Goal: Information Seeking & Learning: Learn about a topic

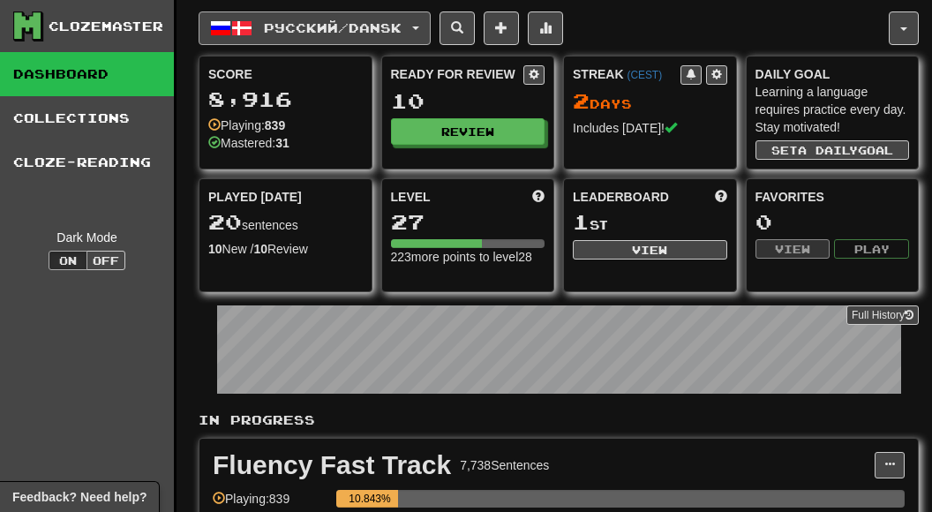
click at [431, 25] on button "Русский / Dansk" at bounding box center [315, 28] width 232 height 34
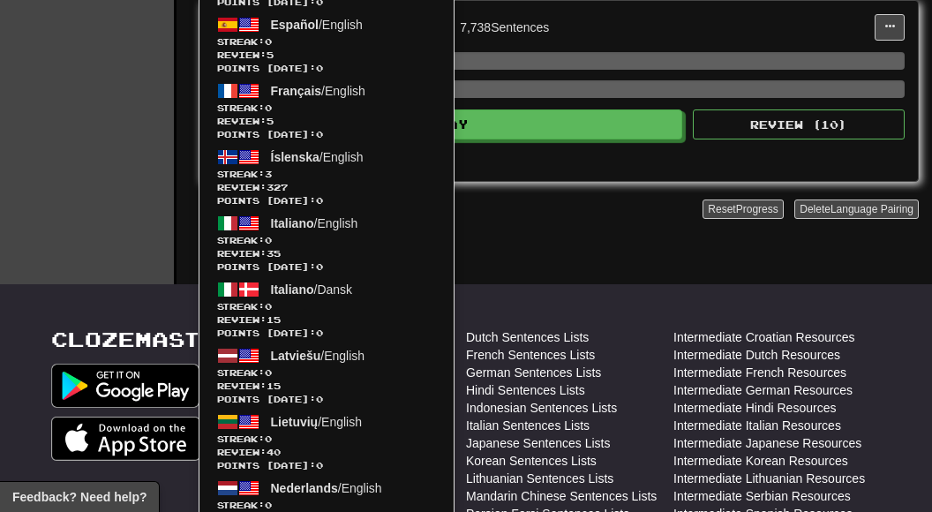
scroll to position [453, 0]
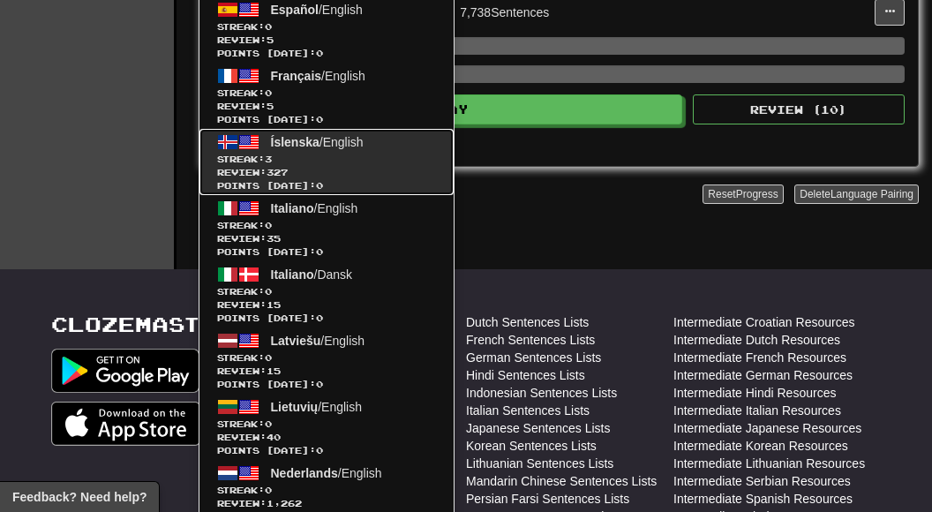
click at [339, 147] on link "Íslenska / English Streak: 3 Review: 327 Points today: 0" at bounding box center [326, 162] width 254 height 66
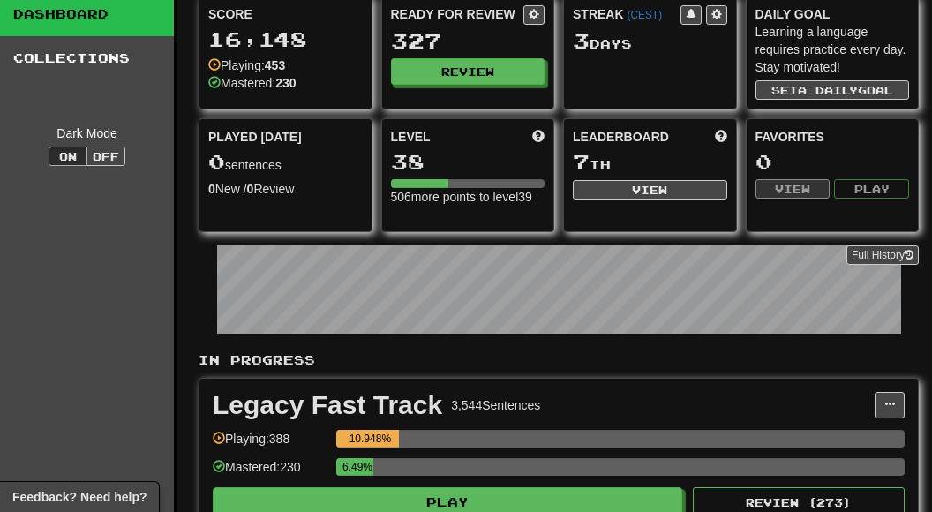
scroll to position [139, 0]
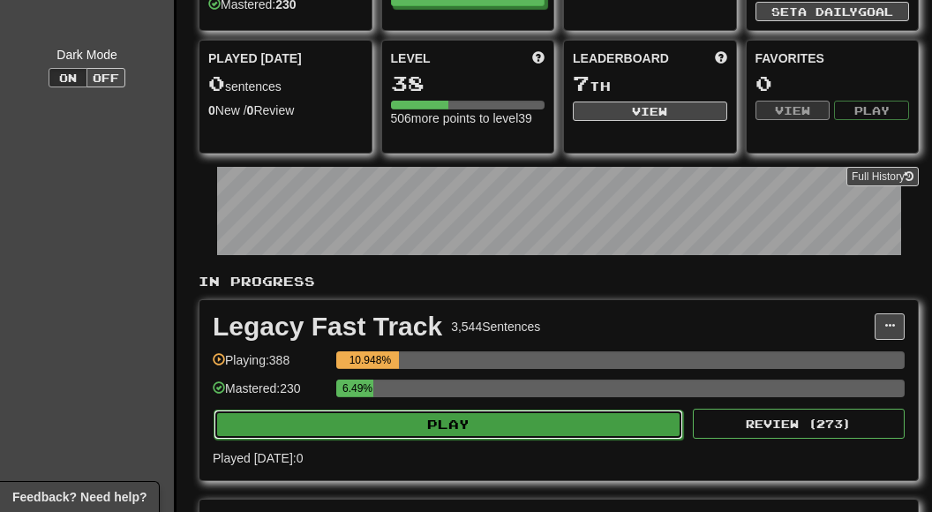
click at [461, 413] on button "Play" at bounding box center [448, 424] width 469 height 30
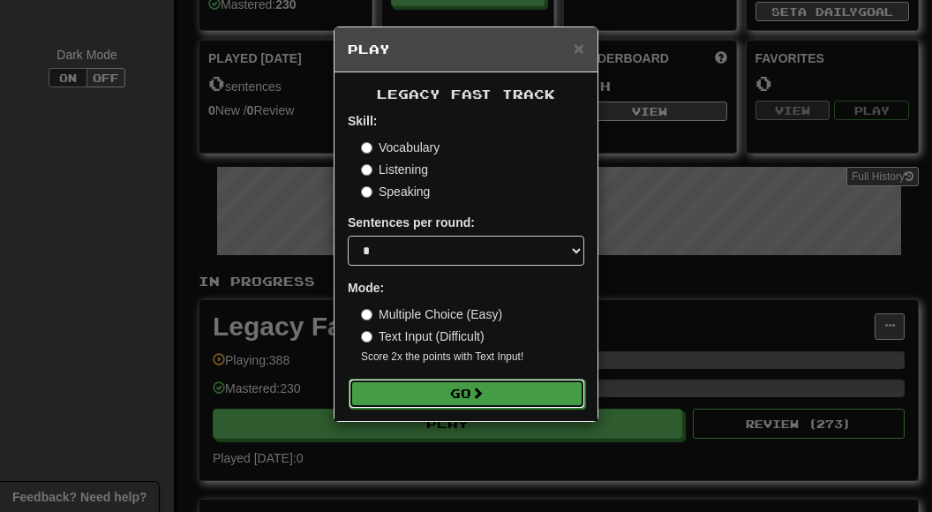
click at [454, 388] on button "Go" at bounding box center [467, 394] width 236 height 30
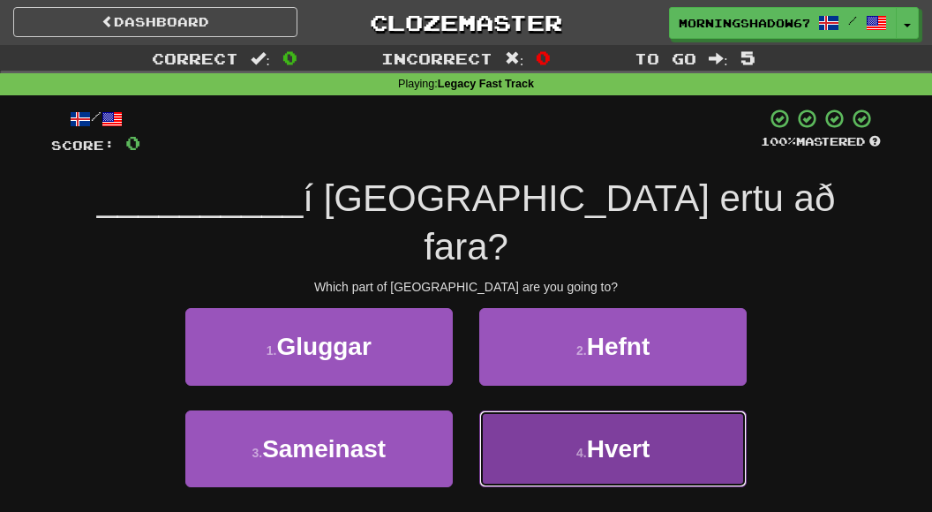
click at [576, 446] on small "4 ." at bounding box center [581, 453] width 11 height 14
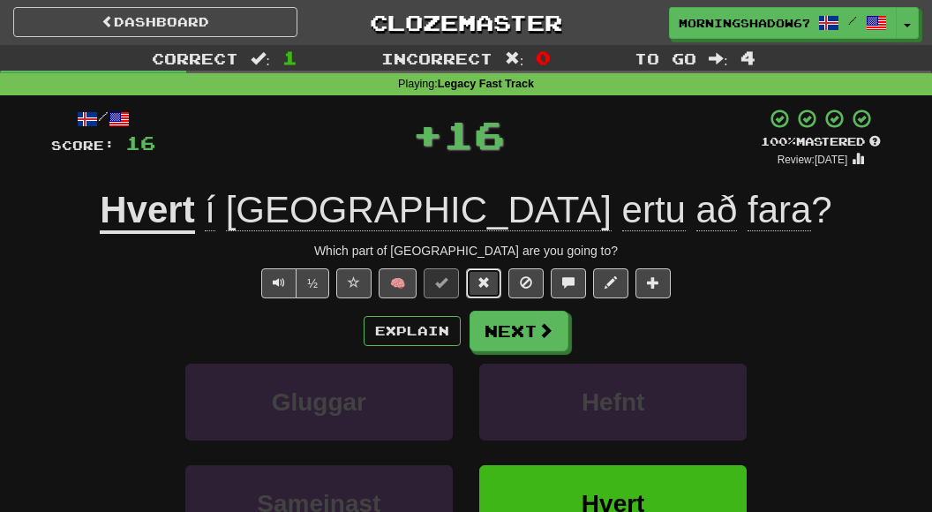
click at [488, 281] on button at bounding box center [483, 283] width 35 height 30
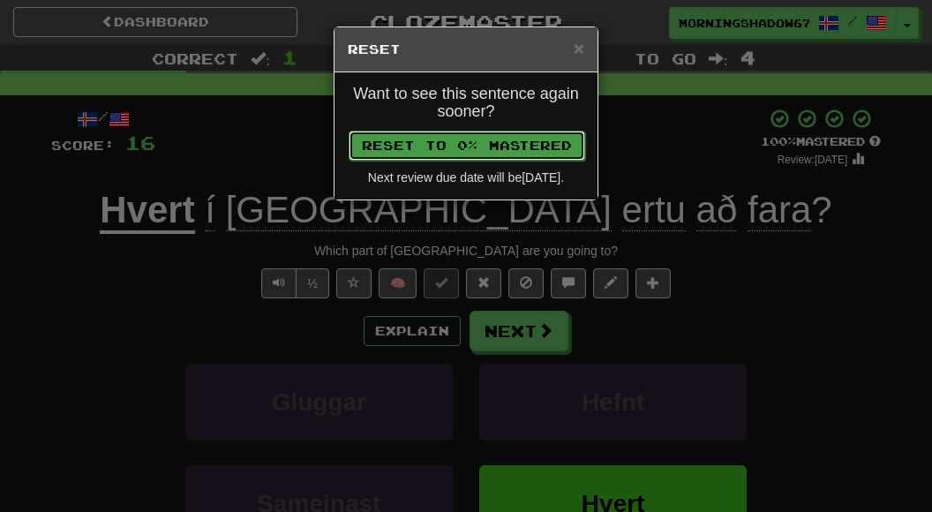
click at [535, 136] on button "Reset to 0% Mastered" at bounding box center [467, 146] width 236 height 30
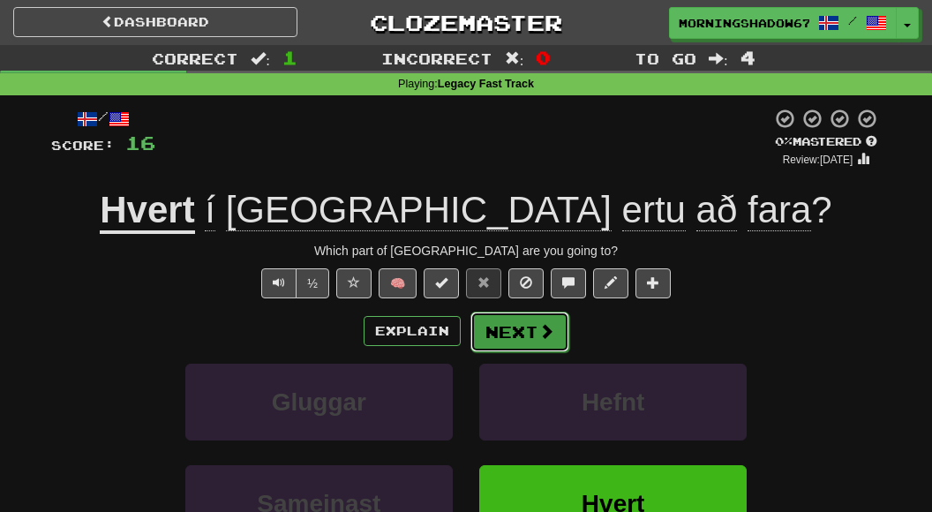
click at [528, 319] on button "Next" at bounding box center [519, 331] width 99 height 41
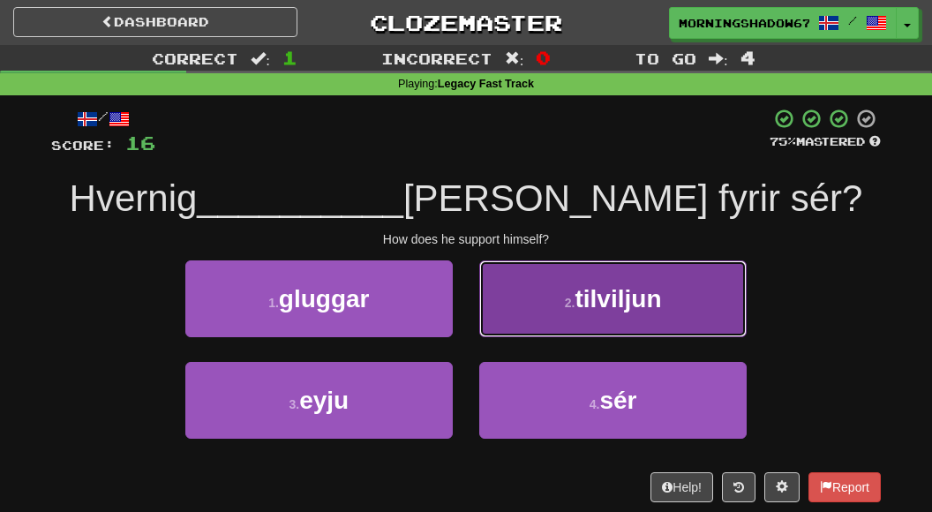
click at [605, 320] on button "2 . tilviljun" at bounding box center [612, 298] width 267 height 77
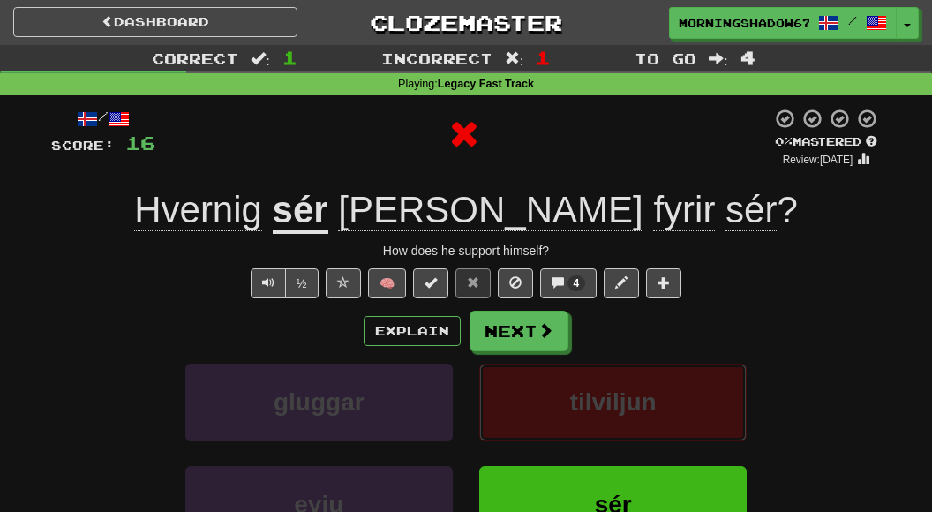
scroll to position [74, 0]
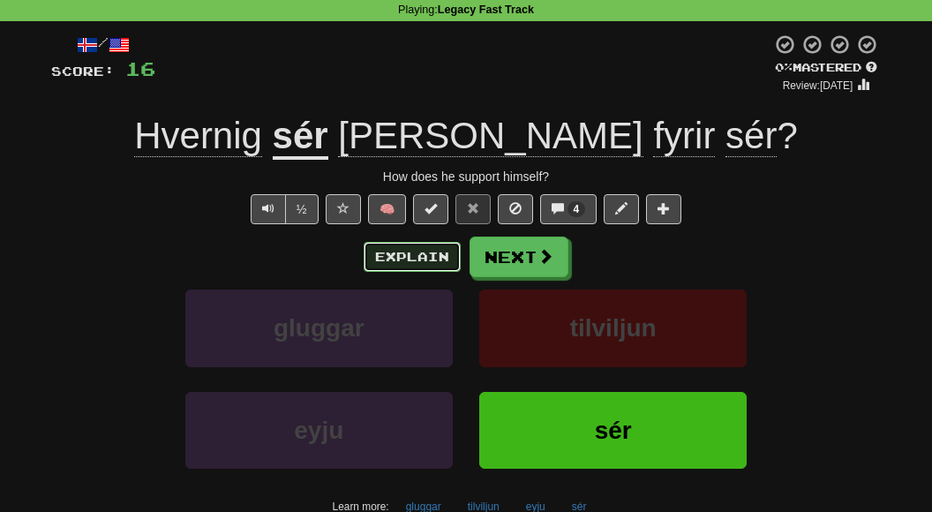
click at [417, 257] on button "Explain" at bounding box center [412, 257] width 97 height 30
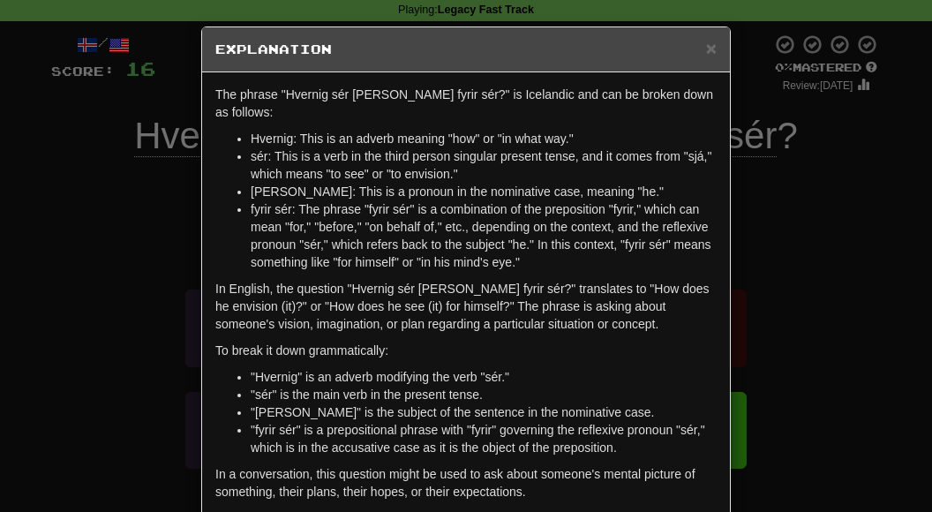
scroll to position [1, 0]
click at [710, 42] on span "×" at bounding box center [711, 47] width 11 height 20
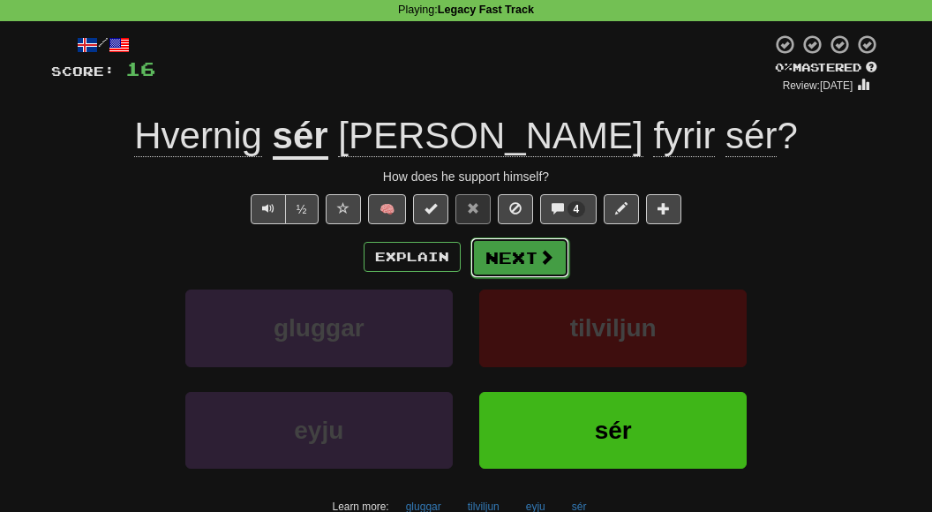
click at [498, 267] on button "Next" at bounding box center [519, 257] width 99 height 41
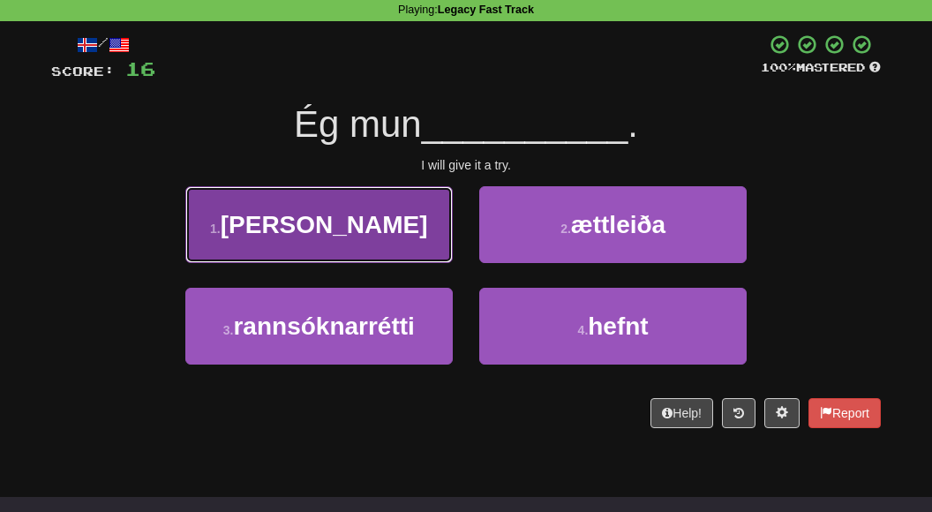
click at [399, 219] on button "1 . reyna" at bounding box center [318, 224] width 267 height 77
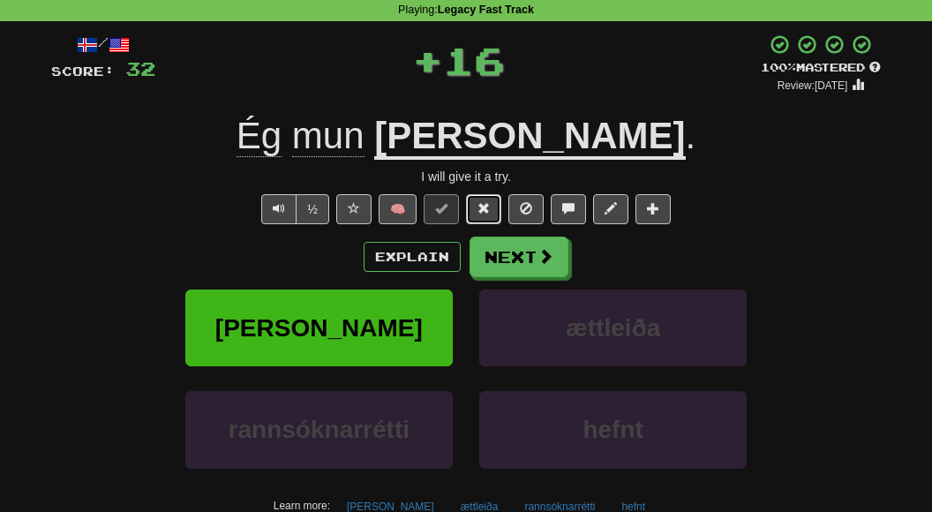
click at [472, 207] on button at bounding box center [483, 209] width 35 height 30
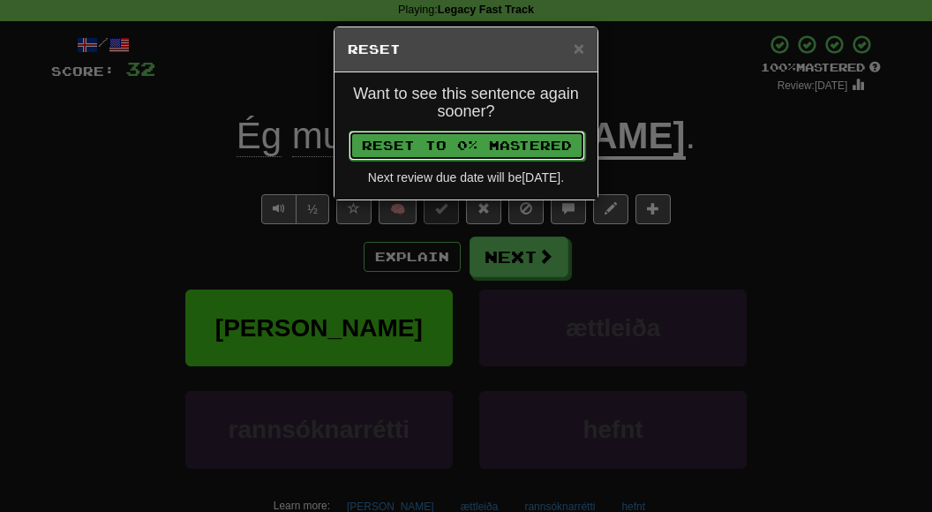
click at [491, 145] on button "Reset to 0% Mastered" at bounding box center [467, 146] width 236 height 30
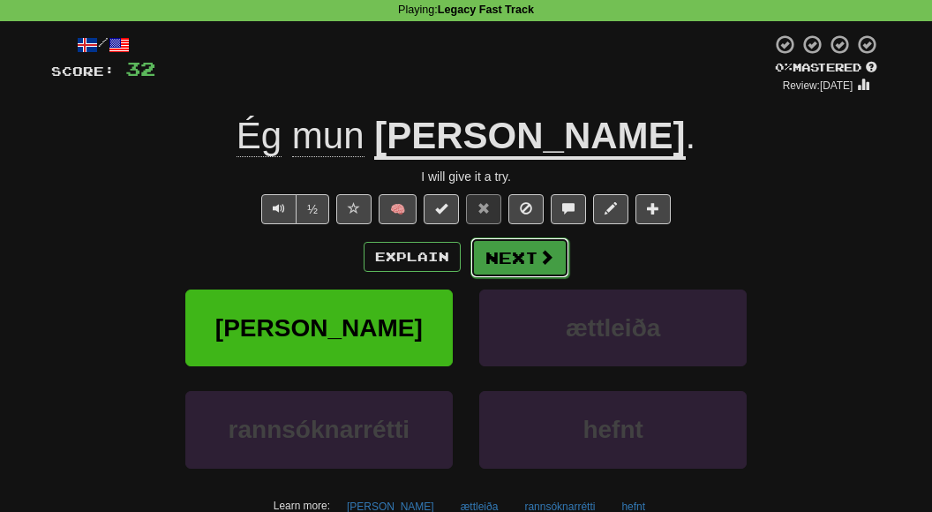
click at [507, 244] on button "Next" at bounding box center [519, 257] width 99 height 41
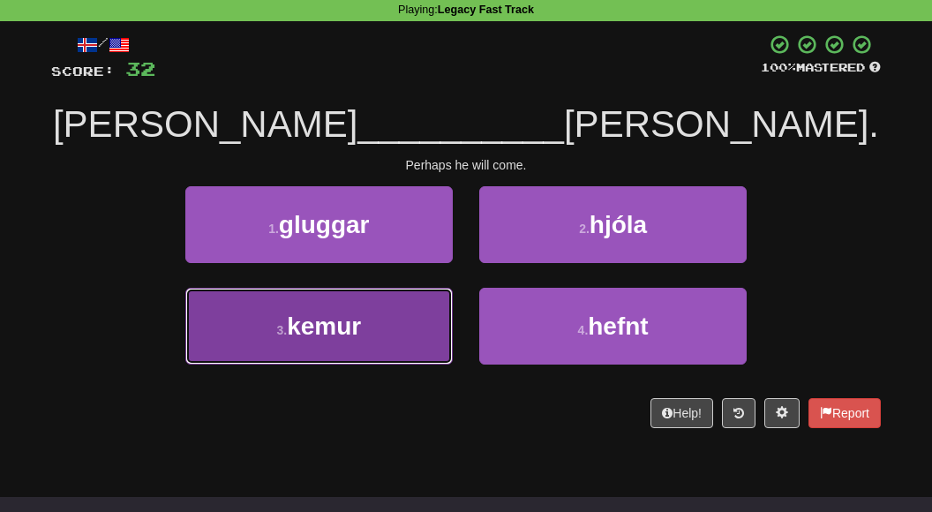
click at [421, 325] on button "3 . kemur" at bounding box center [318, 326] width 267 height 77
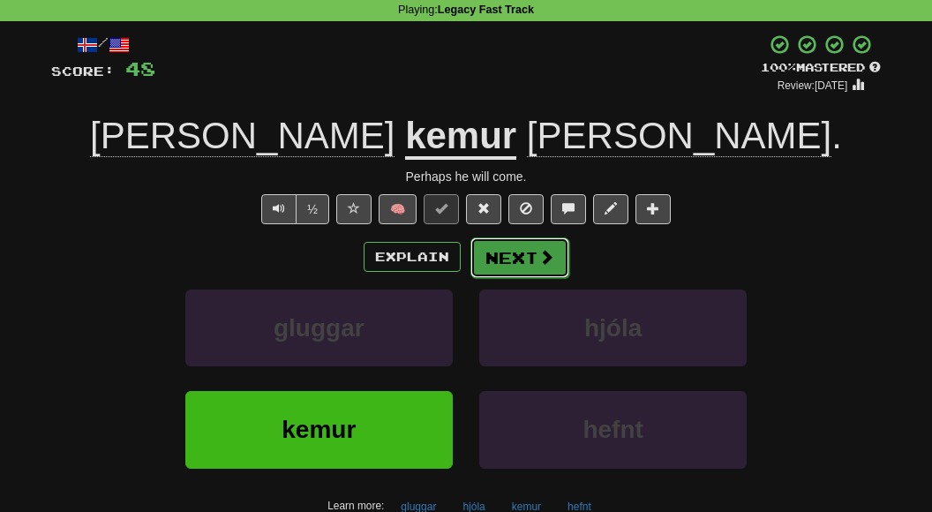
click at [517, 257] on button "Next" at bounding box center [519, 257] width 99 height 41
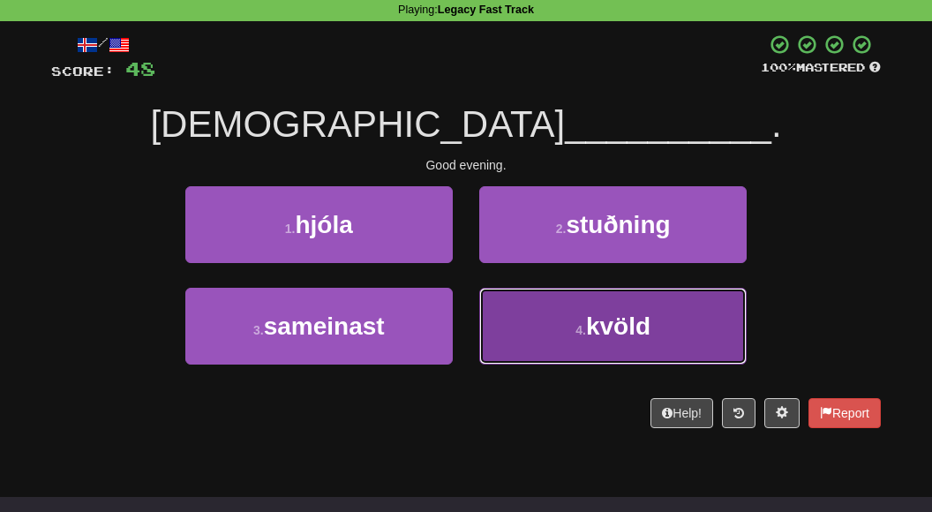
click at [566, 307] on button "4 . kvöld" at bounding box center [612, 326] width 267 height 77
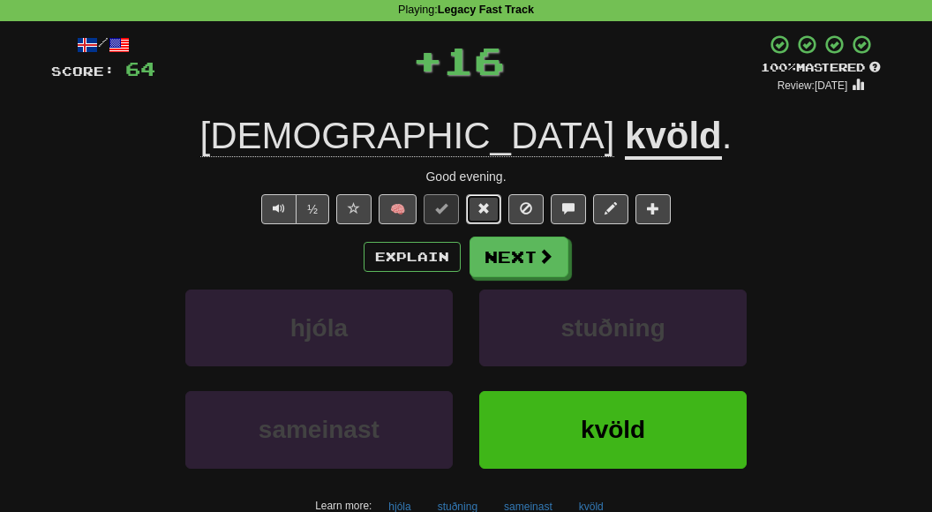
click at [477, 205] on span at bounding box center [483, 208] width 12 height 12
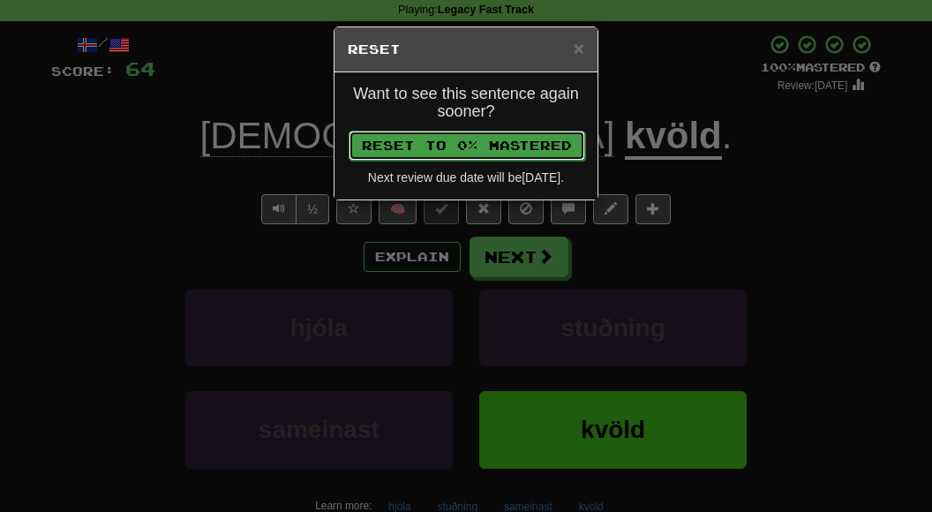
click at [436, 146] on button "Reset to 0% Mastered" at bounding box center [467, 146] width 236 height 30
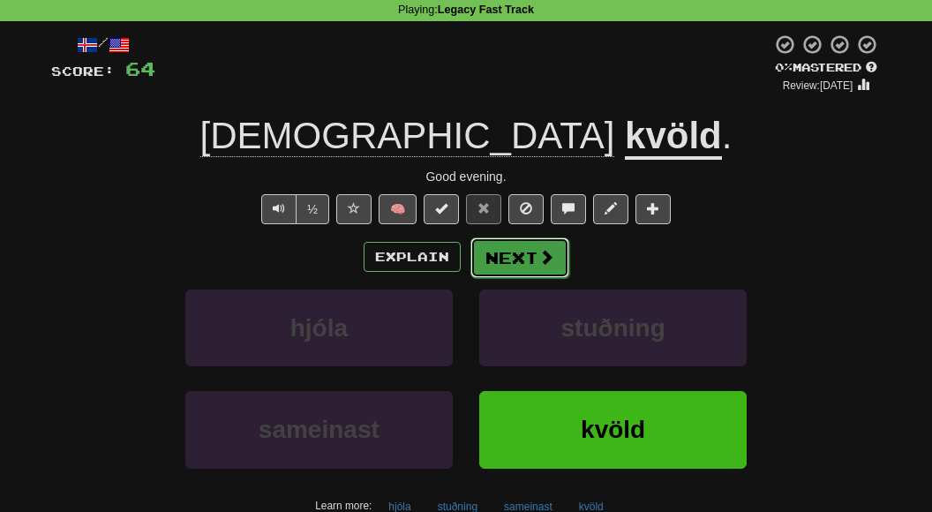
click at [496, 257] on button "Next" at bounding box center [519, 257] width 99 height 41
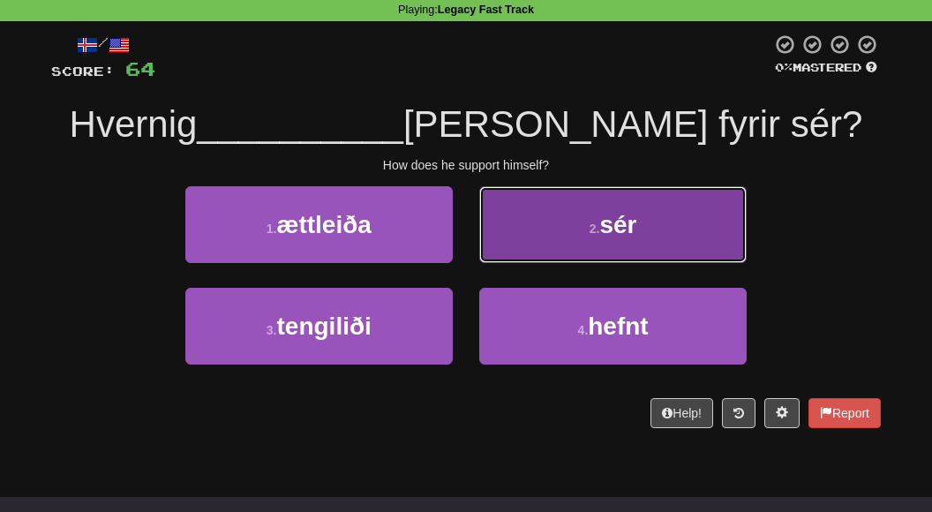
click at [528, 249] on button "2 . sér" at bounding box center [612, 224] width 267 height 77
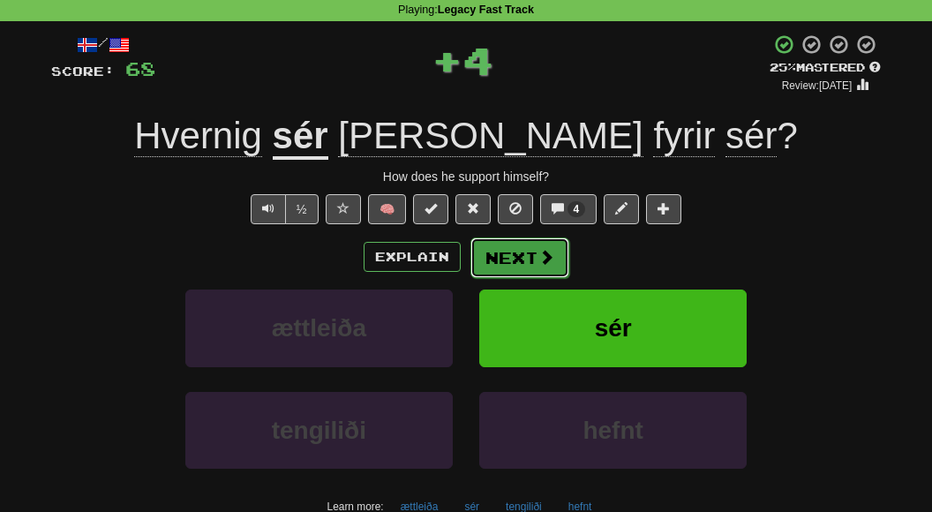
click at [508, 254] on button "Next" at bounding box center [519, 257] width 99 height 41
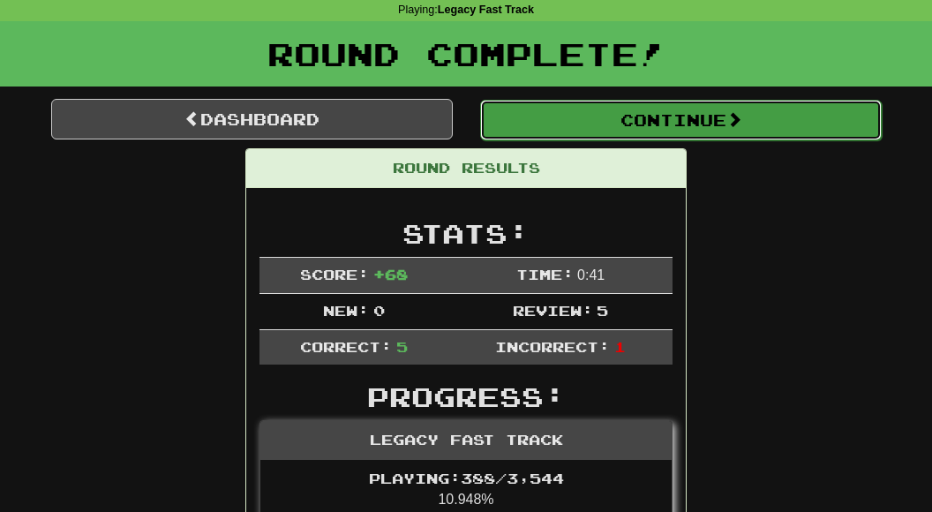
click at [583, 129] on button "Continue" at bounding box center [680, 120] width 401 height 41
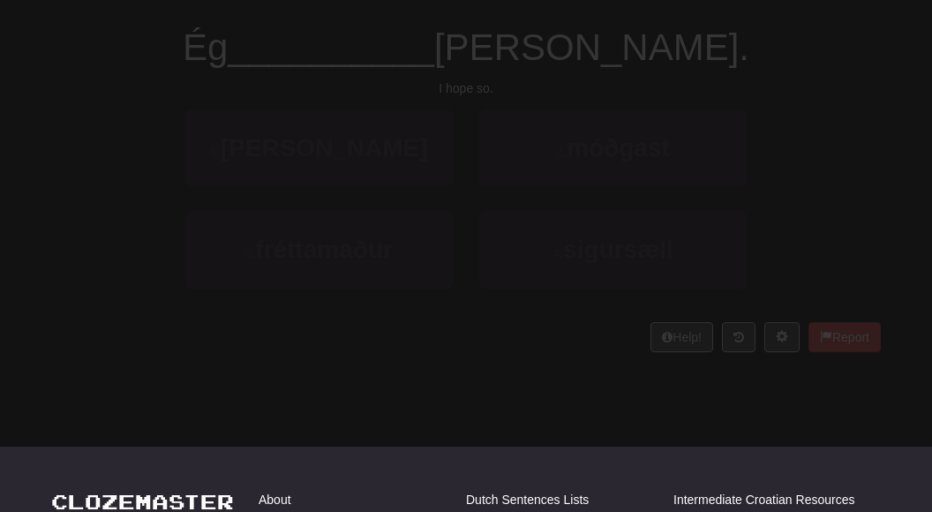
scroll to position [74, 0]
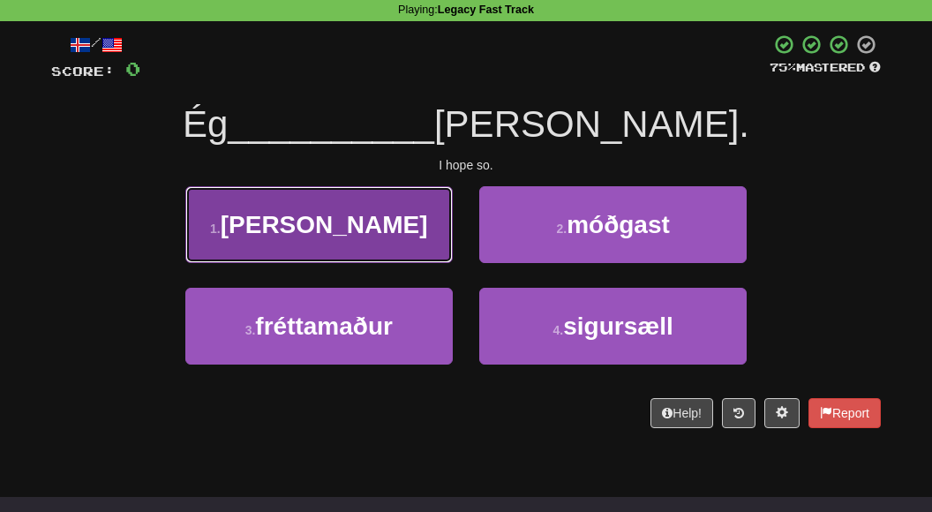
click at [378, 239] on button "1 . vona" at bounding box center [318, 224] width 267 height 77
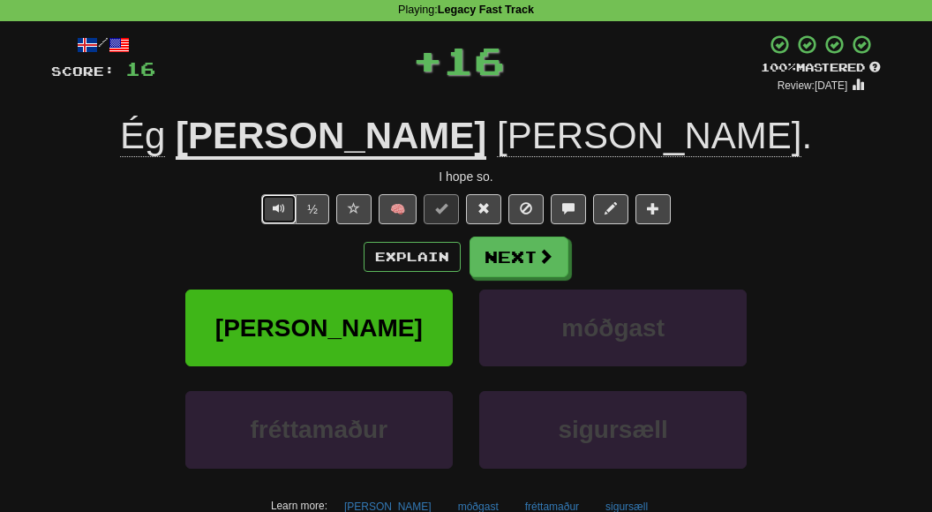
click at [285, 202] on span "Text-to-speech controls" at bounding box center [279, 208] width 12 height 12
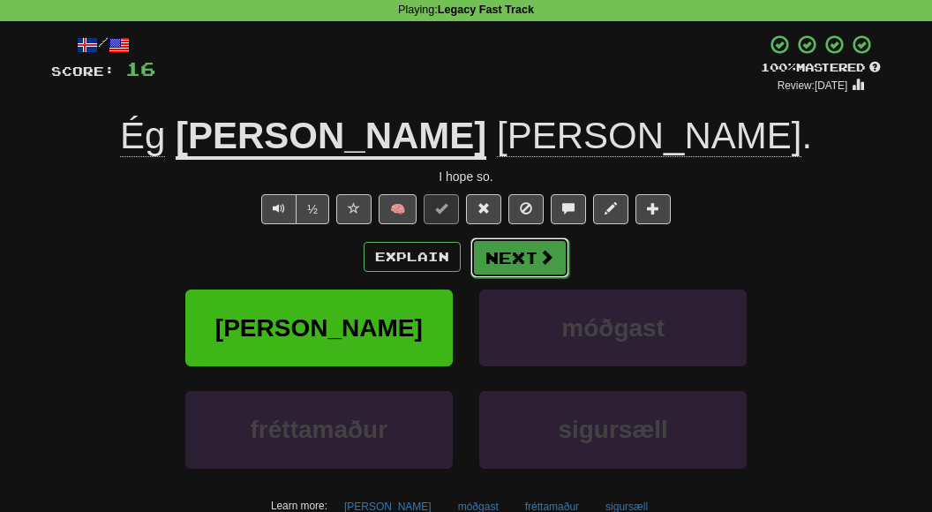
click at [521, 260] on button "Next" at bounding box center [519, 257] width 99 height 41
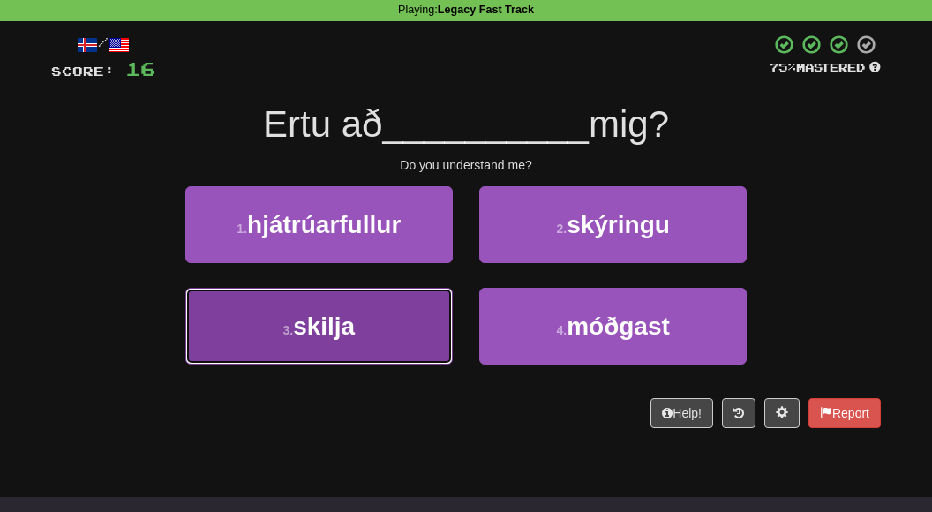
click at [416, 322] on button "3 . skilja" at bounding box center [318, 326] width 267 height 77
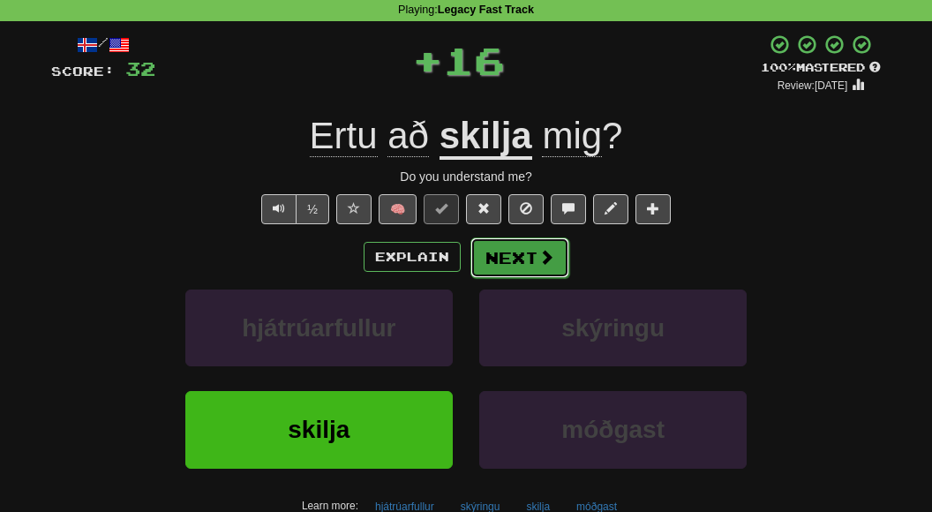
click at [545, 253] on span at bounding box center [546, 257] width 16 height 16
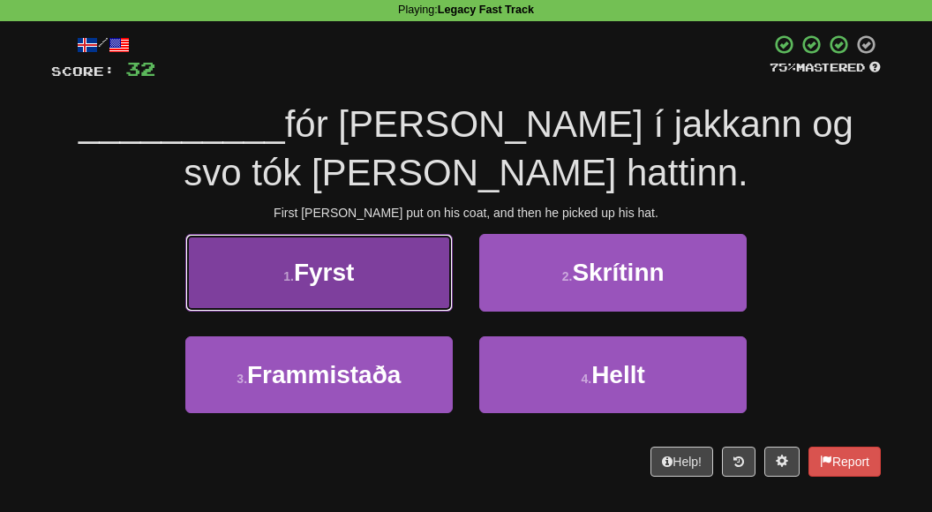
click at [427, 267] on button "1 . Fyrst" at bounding box center [318, 272] width 267 height 77
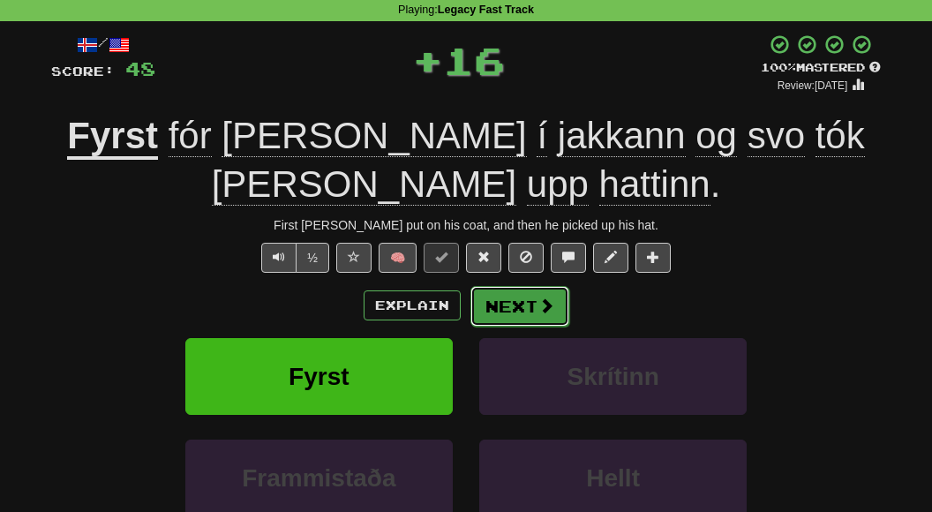
click at [530, 308] on button "Next" at bounding box center [519, 306] width 99 height 41
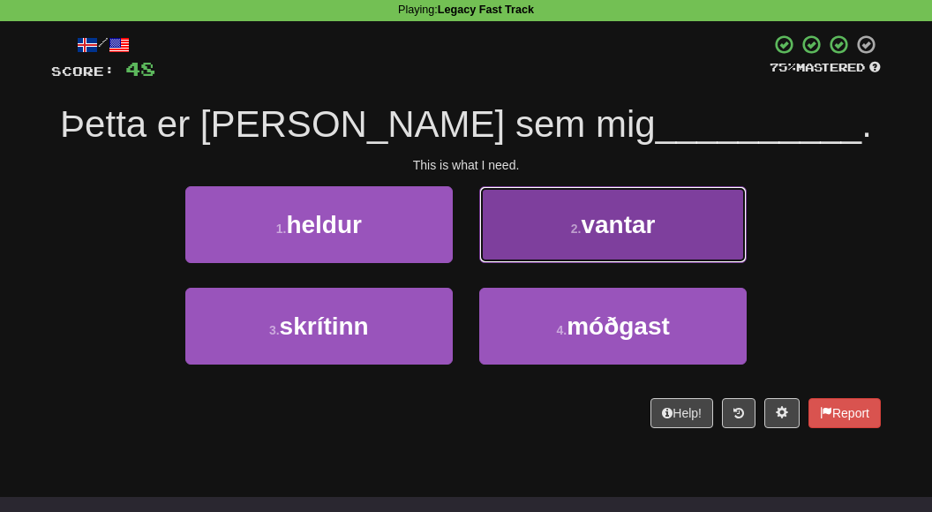
click at [546, 233] on button "2 . vantar" at bounding box center [612, 224] width 267 height 77
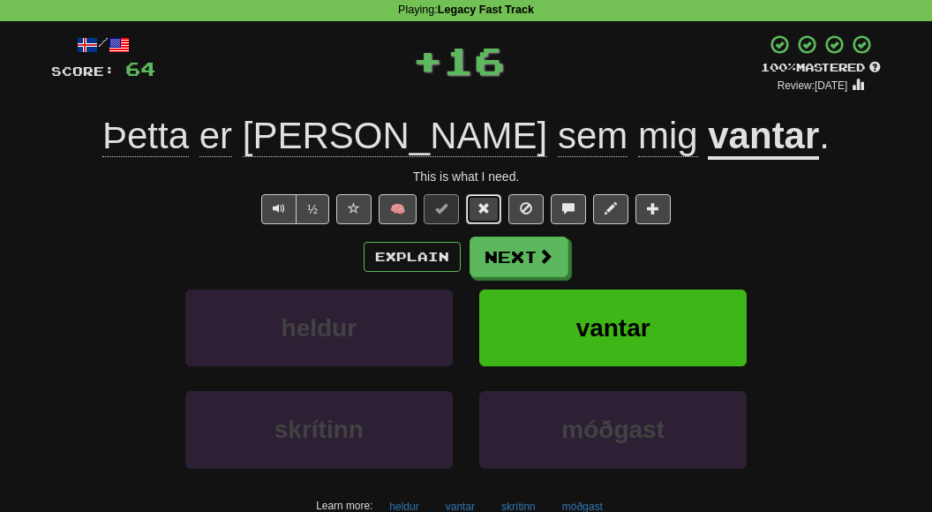
click at [483, 208] on span at bounding box center [483, 208] width 12 height 12
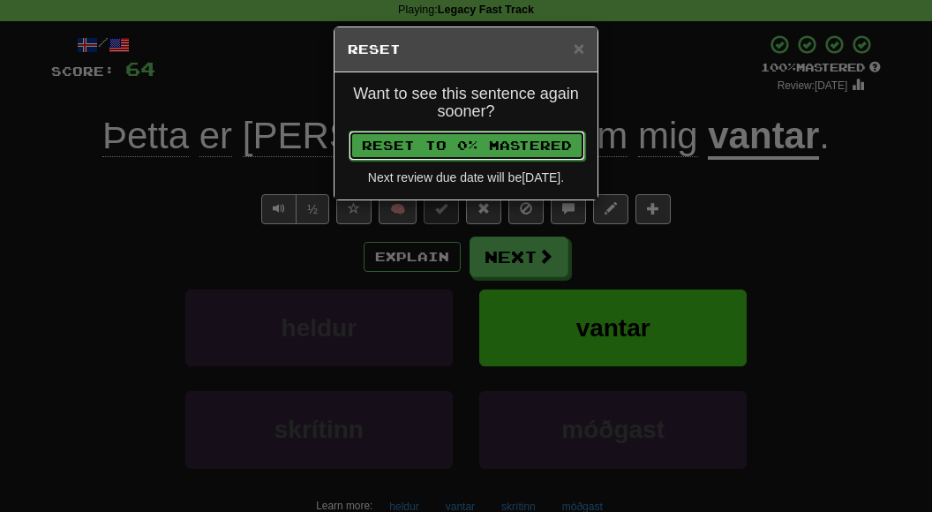
click at [457, 157] on button "Reset to 0% Mastered" at bounding box center [467, 146] width 236 height 30
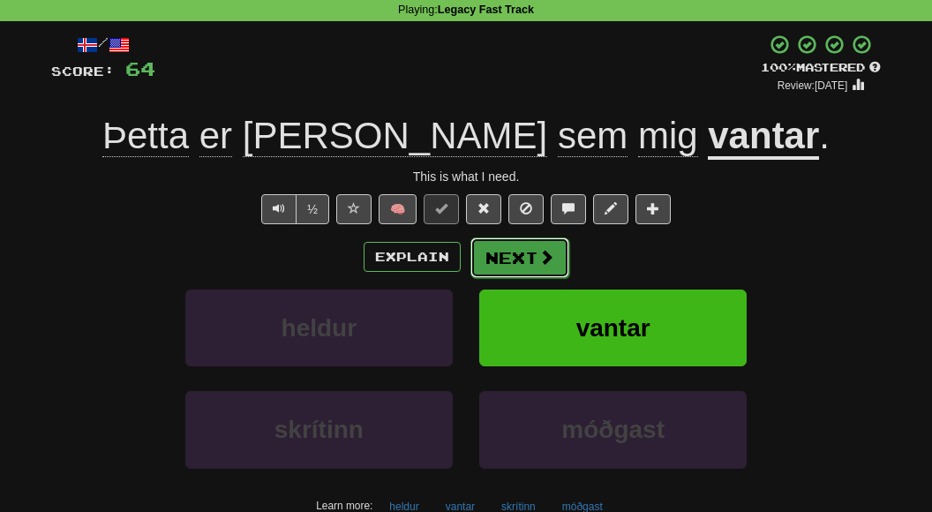
click at [497, 256] on button "Next" at bounding box center [519, 257] width 99 height 41
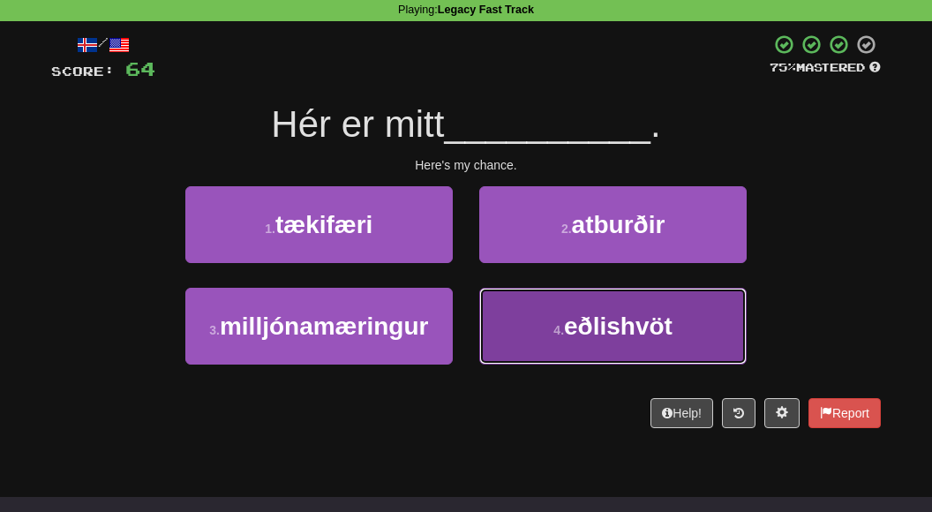
click at [627, 340] on button "4 . eðlishvöt" at bounding box center [612, 326] width 267 height 77
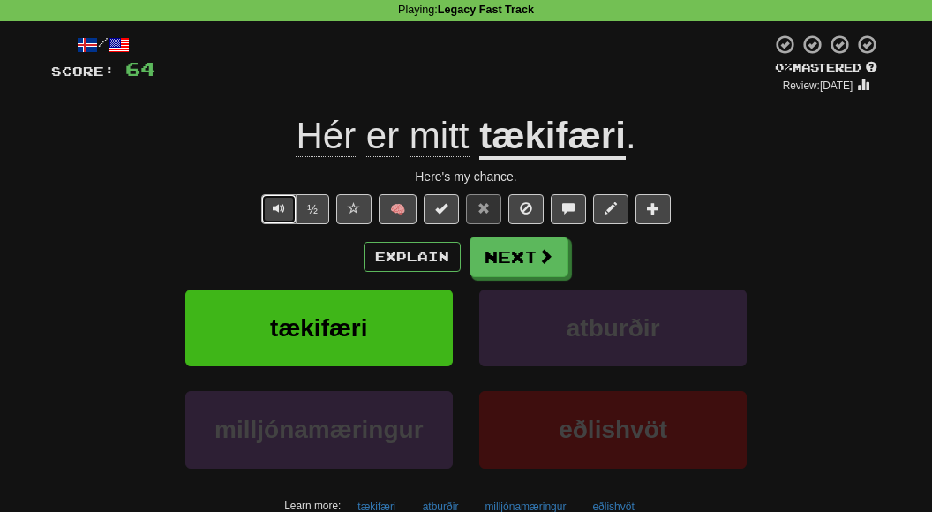
click at [276, 210] on span "Text-to-speech controls" at bounding box center [279, 208] width 12 height 12
click at [512, 264] on button "Next" at bounding box center [519, 257] width 99 height 41
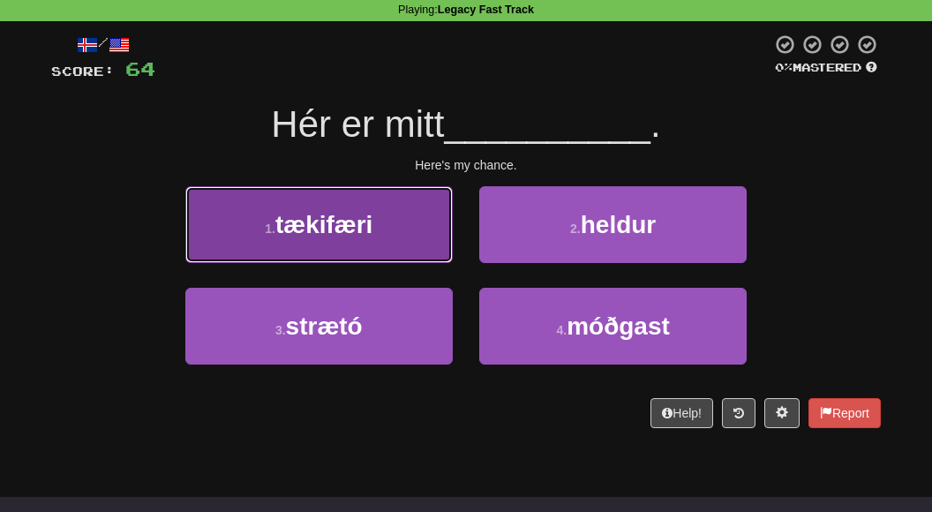
click at [386, 259] on button "1 . tækifæri" at bounding box center [318, 224] width 267 height 77
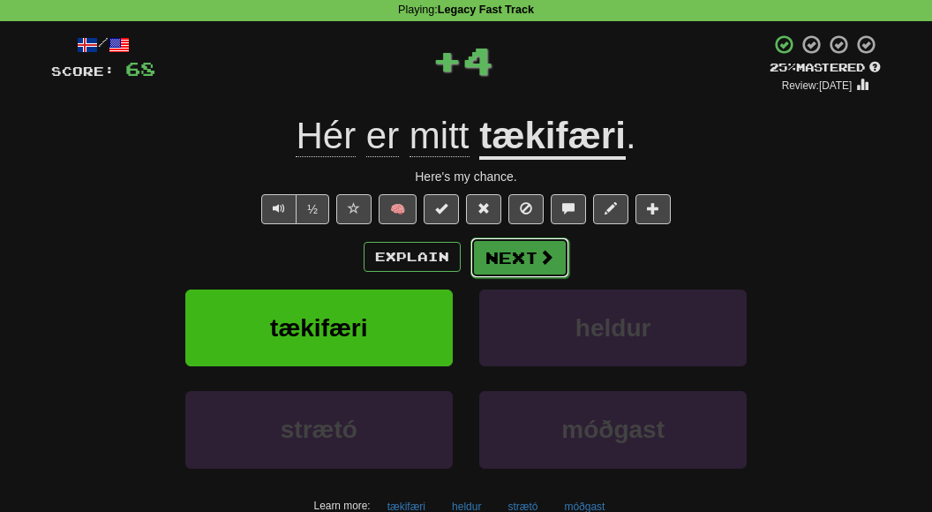
click at [506, 255] on button "Next" at bounding box center [519, 257] width 99 height 41
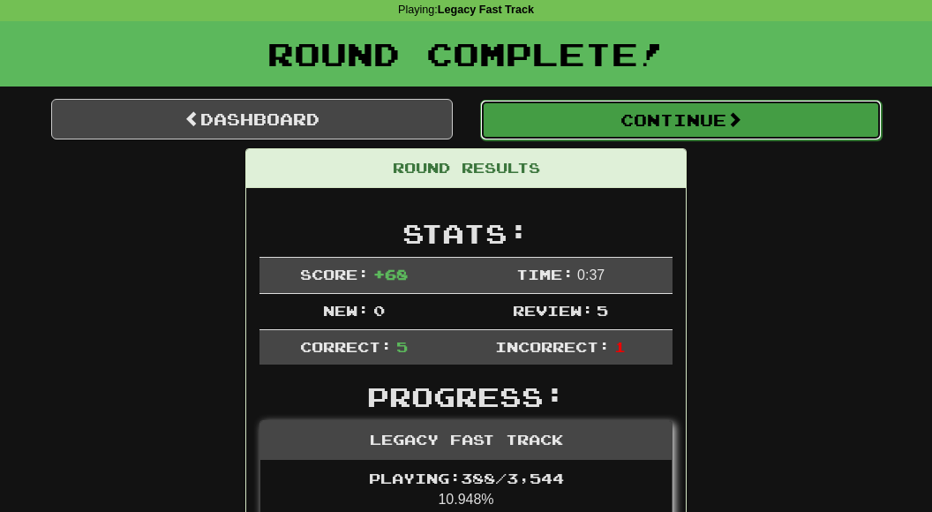
click at [610, 121] on button "Continue" at bounding box center [680, 120] width 401 height 41
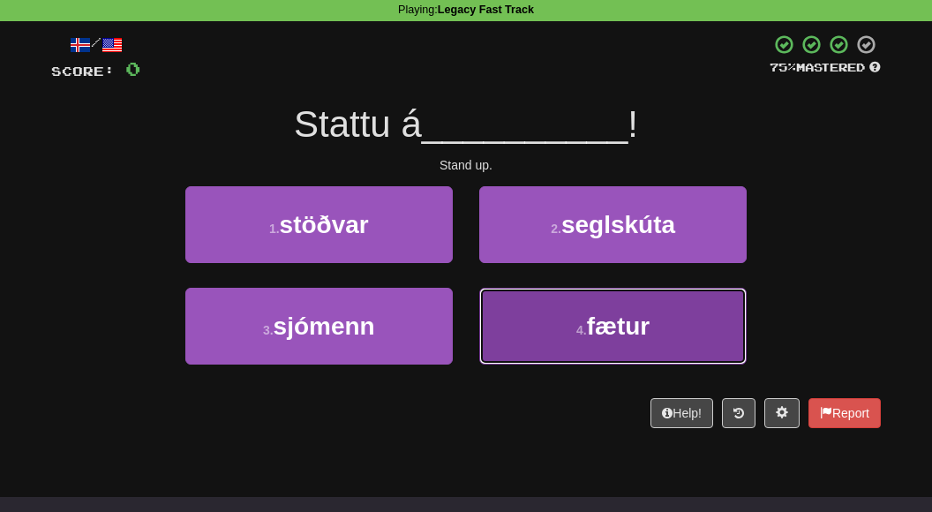
click at [638, 340] on button "4 . fætur" at bounding box center [612, 326] width 267 height 77
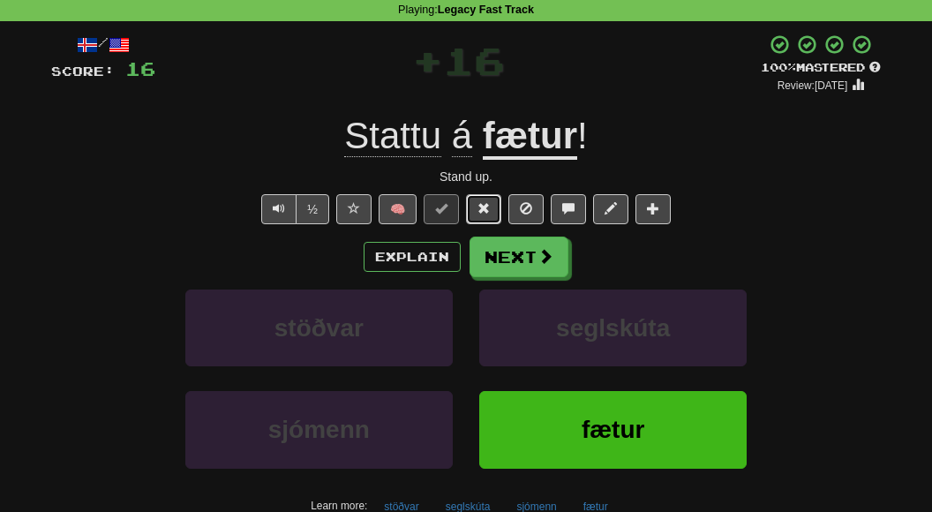
click at [477, 205] on span at bounding box center [483, 208] width 12 height 12
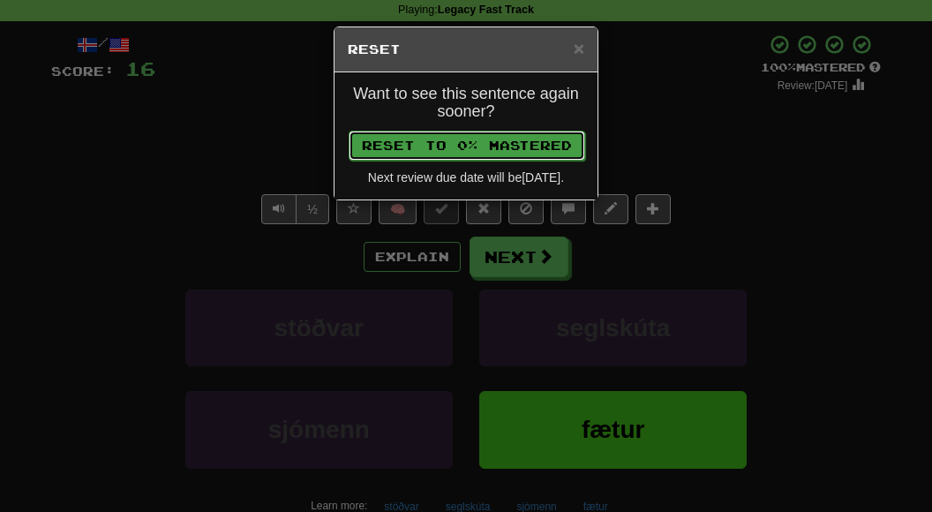
click at [474, 133] on button "Reset to 0% Mastered" at bounding box center [467, 146] width 236 height 30
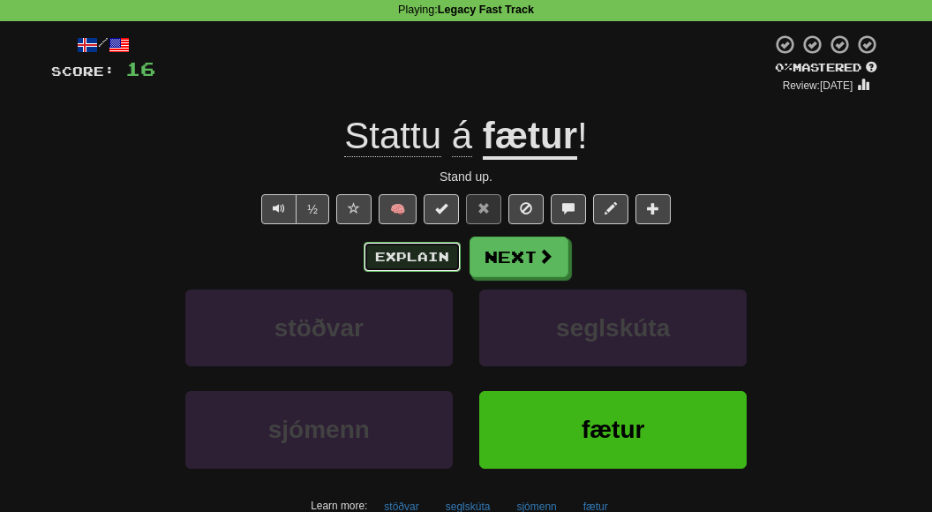
click at [425, 257] on button "Explain" at bounding box center [412, 257] width 97 height 30
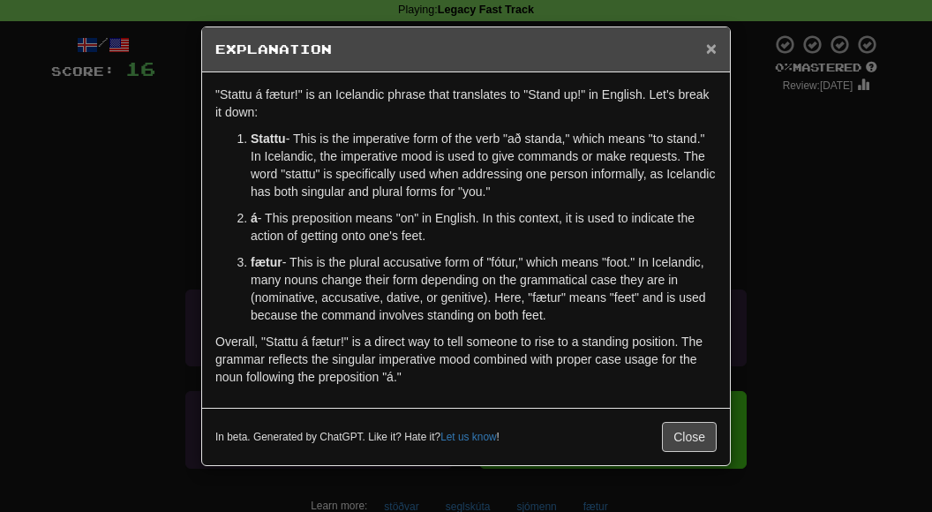
click at [709, 43] on span "×" at bounding box center [711, 48] width 11 height 20
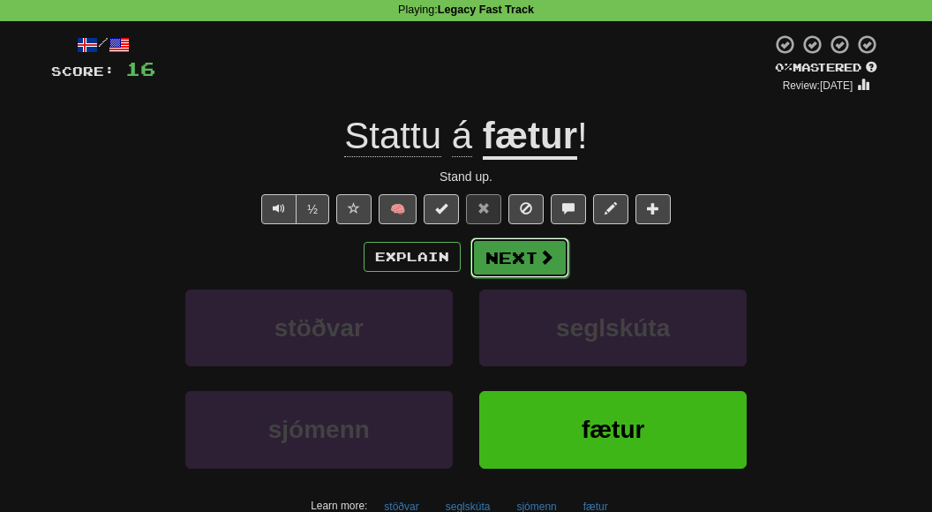
click at [521, 248] on button "Next" at bounding box center [519, 257] width 99 height 41
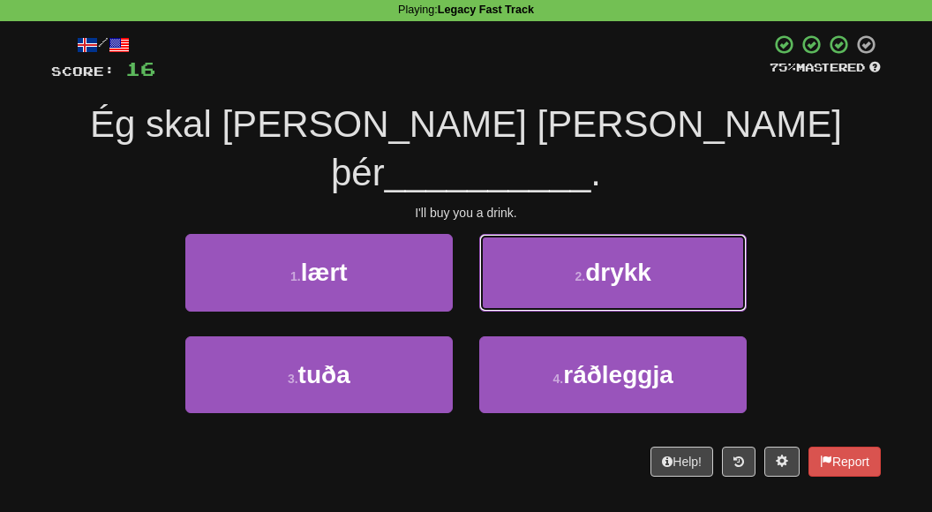
click at [521, 248] on button "2 . drykk" at bounding box center [612, 272] width 267 height 77
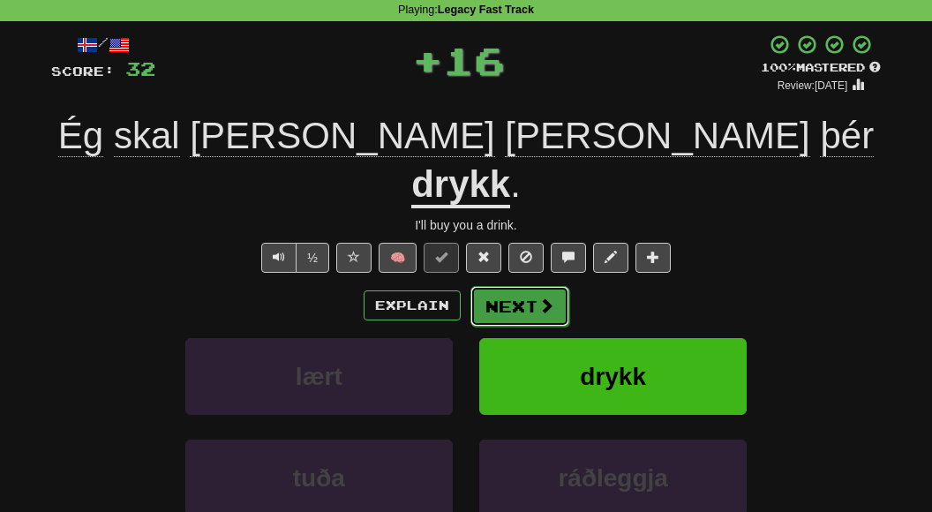
click at [531, 286] on button "Next" at bounding box center [519, 306] width 99 height 41
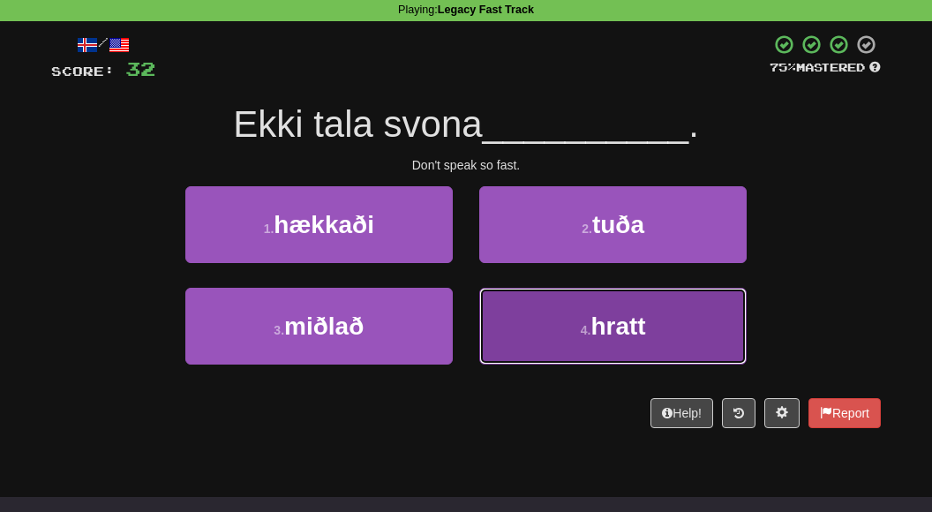
click at [568, 292] on button "4 . hratt" at bounding box center [612, 326] width 267 height 77
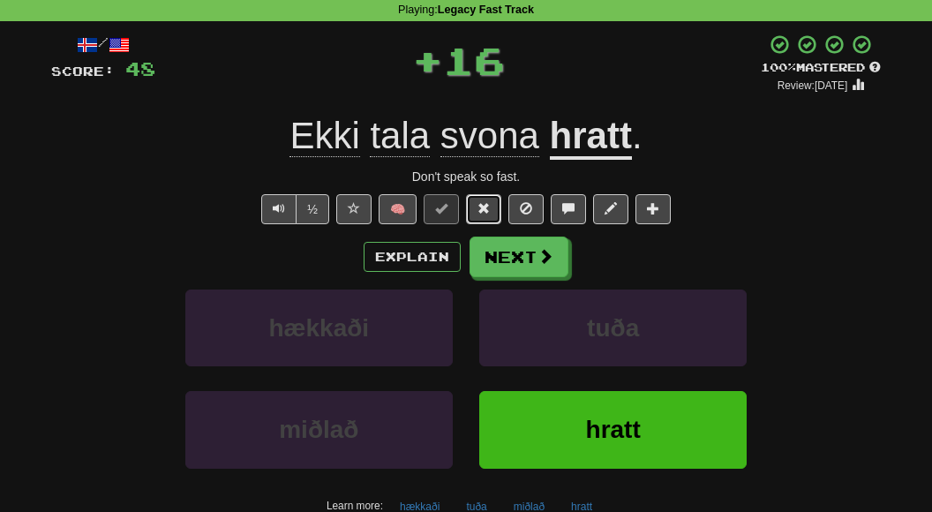
click at [477, 208] on span at bounding box center [483, 208] width 12 height 12
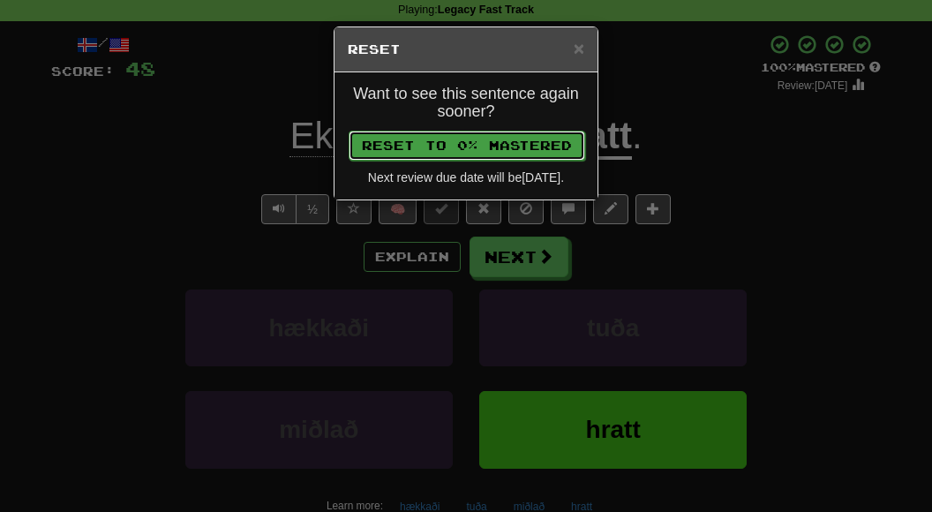
click at [500, 157] on button "Reset to 0% Mastered" at bounding box center [467, 146] width 236 height 30
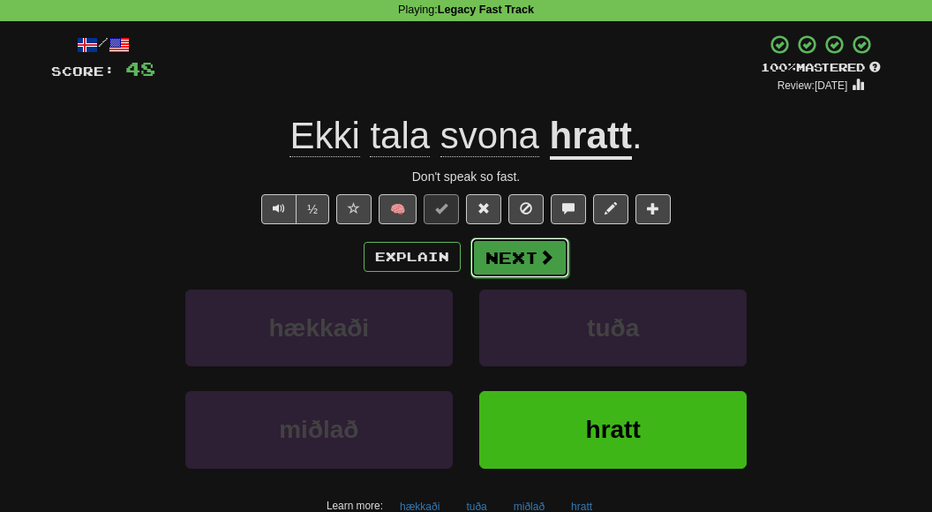
click at [535, 252] on button "Next" at bounding box center [519, 257] width 99 height 41
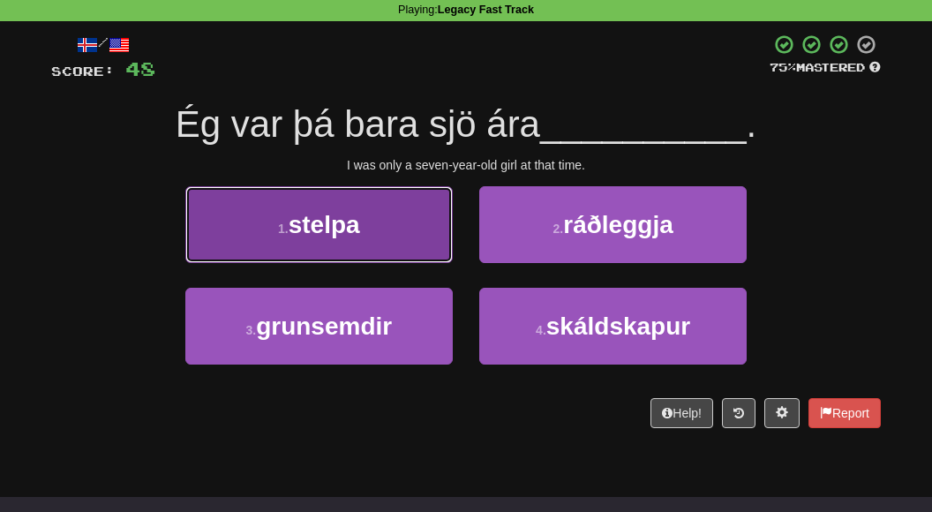
click at [362, 259] on button "1 . stelpa" at bounding box center [318, 224] width 267 height 77
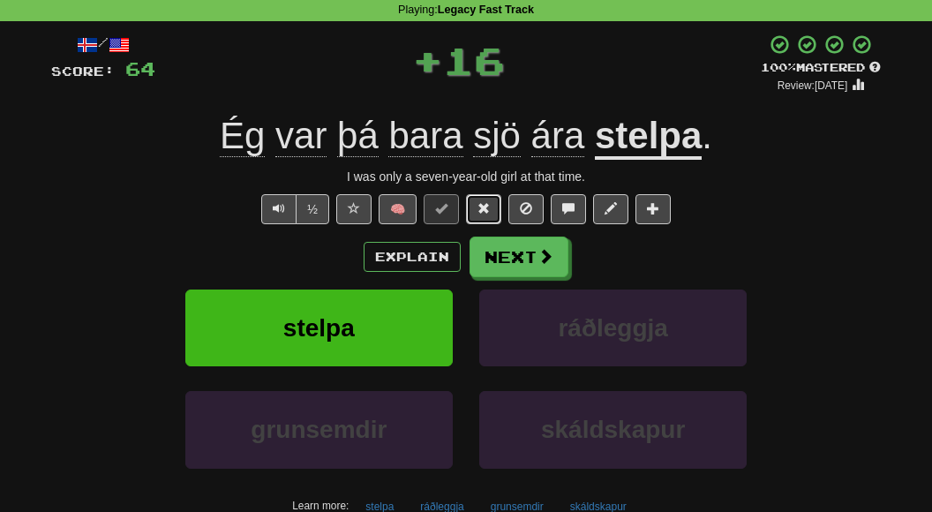
click at [492, 206] on button at bounding box center [483, 209] width 35 height 30
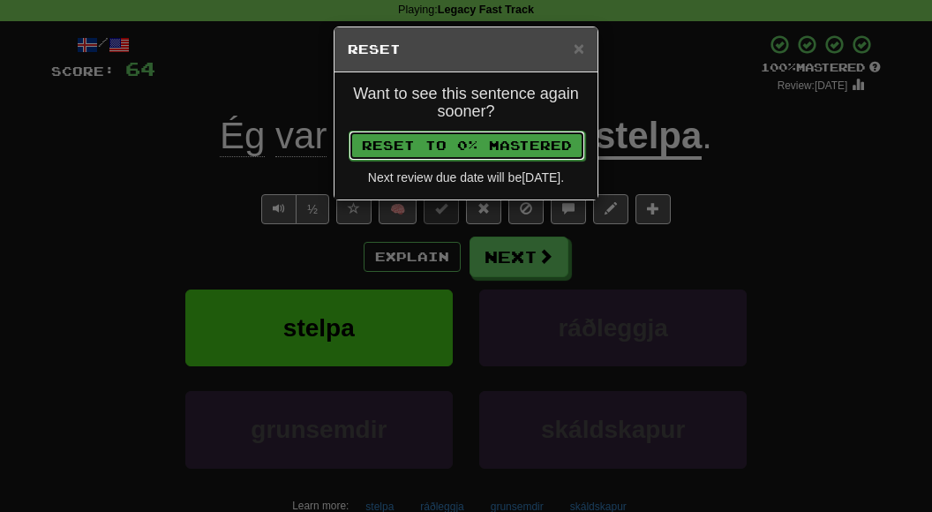
click at [488, 146] on button "Reset to 0% Mastered" at bounding box center [467, 146] width 236 height 30
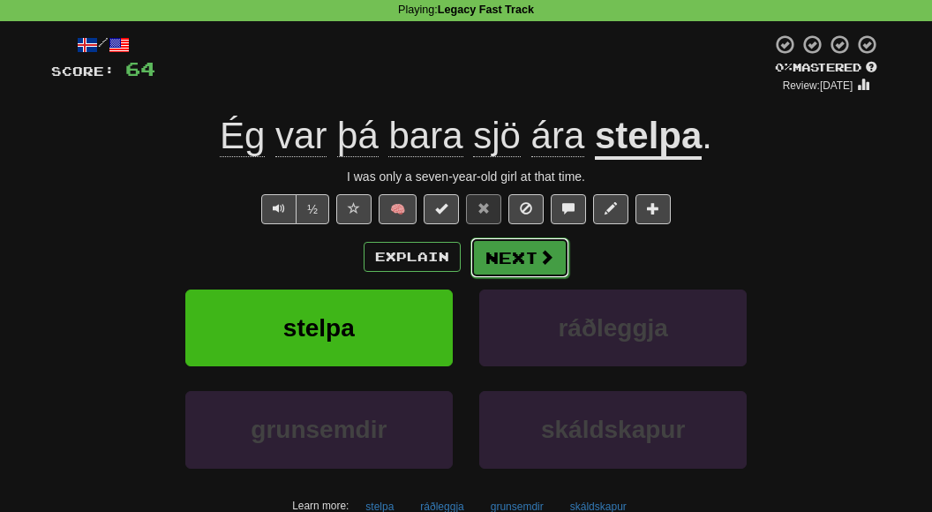
click at [510, 262] on button "Next" at bounding box center [519, 257] width 99 height 41
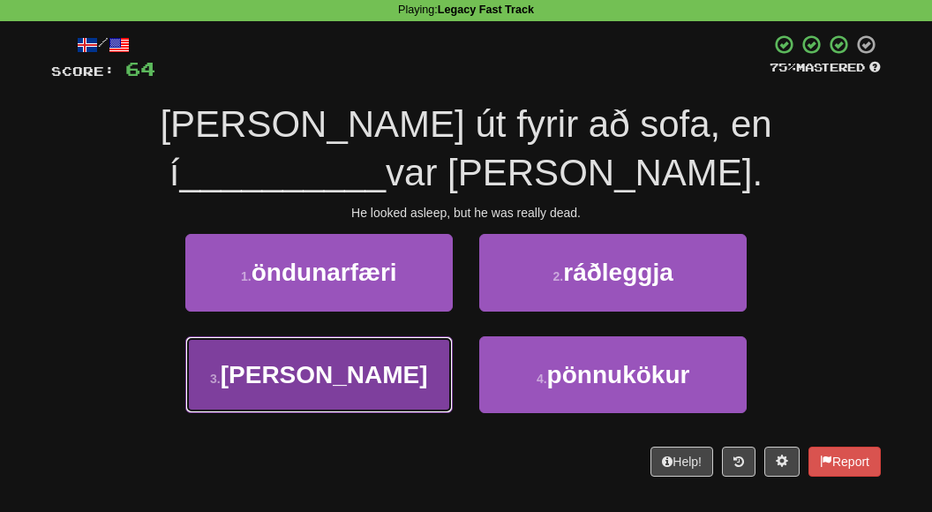
click at [361, 409] on button "3 . raun" at bounding box center [318, 374] width 267 height 77
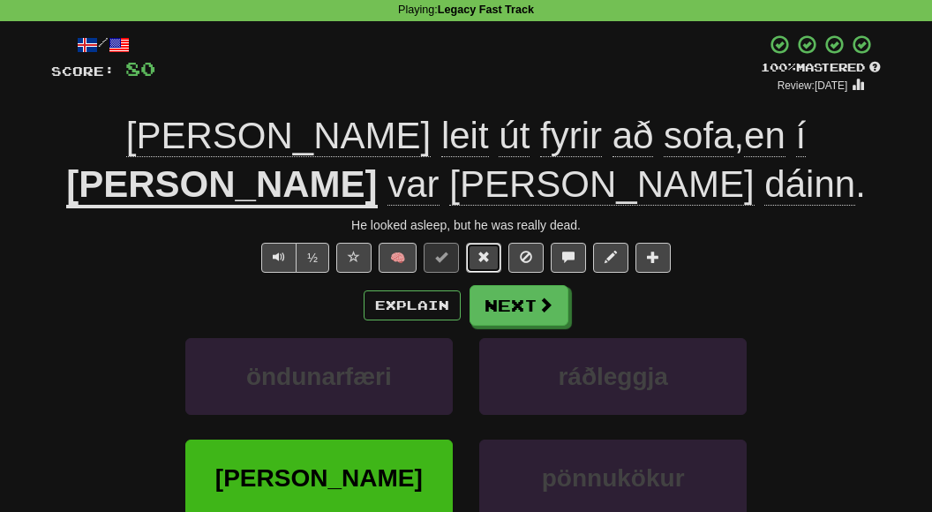
click at [484, 251] on span at bounding box center [483, 257] width 12 height 12
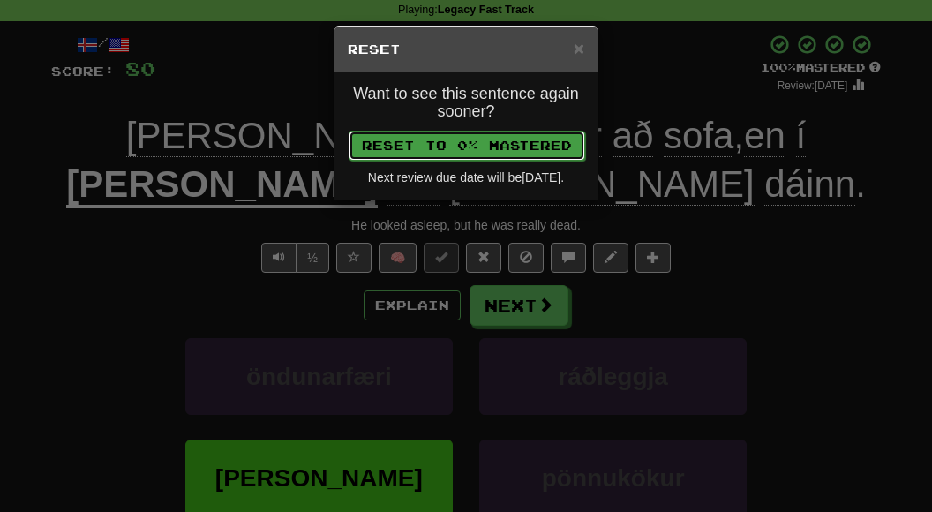
click at [470, 146] on button "Reset to 0% Mastered" at bounding box center [467, 146] width 236 height 30
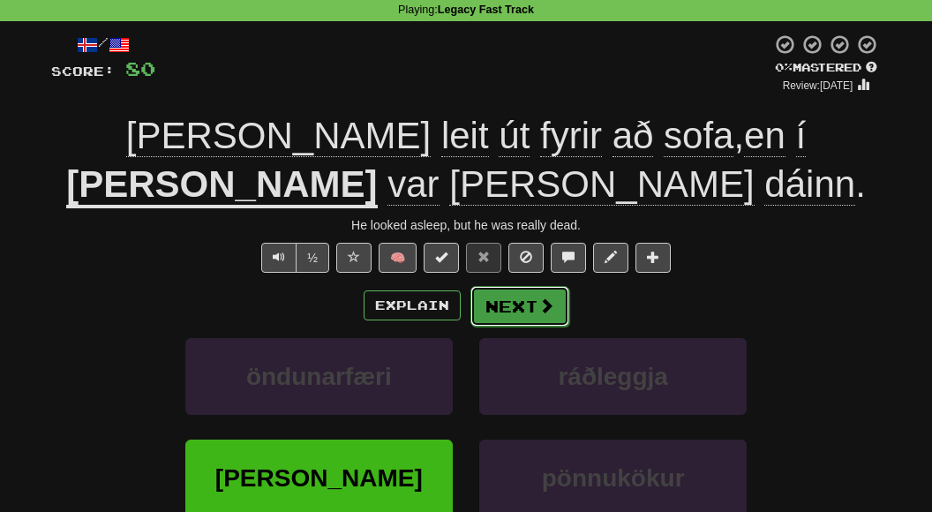
click at [521, 286] on button "Next" at bounding box center [519, 306] width 99 height 41
